Goal: Find specific page/section: Find specific page/section

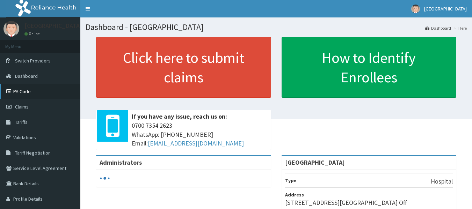
click at [16, 90] on link "PA Code" at bounding box center [40, 91] width 80 height 15
click at [31, 90] on link "PA Code" at bounding box center [40, 91] width 80 height 15
